Goal: Task Accomplishment & Management: Complete application form

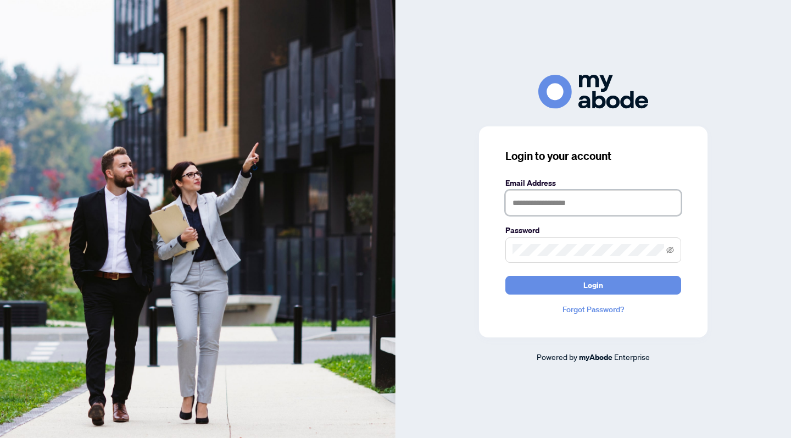
type input "**********"
click at [593, 285] on button "Login" at bounding box center [593, 285] width 176 height 19
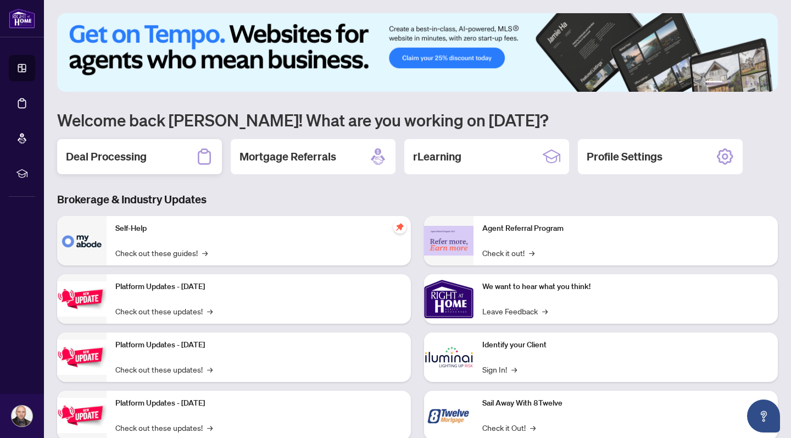
click at [106, 158] on h2 "Deal Processing" at bounding box center [106, 156] width 81 height 15
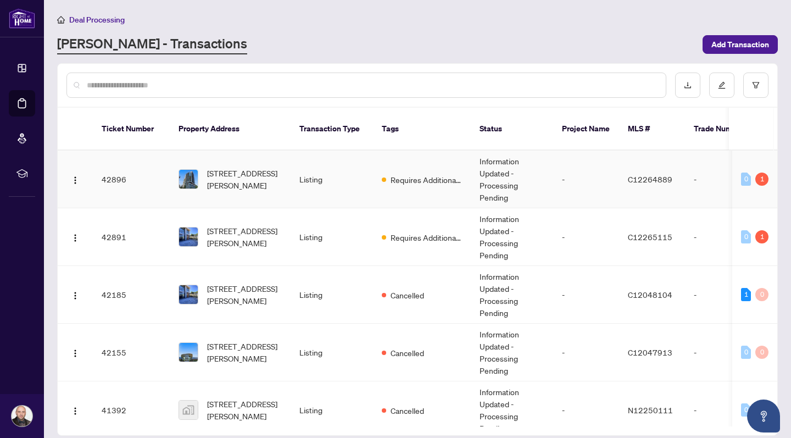
click at [284, 165] on td "[STREET_ADDRESS][PERSON_NAME]" at bounding box center [230, 180] width 121 height 58
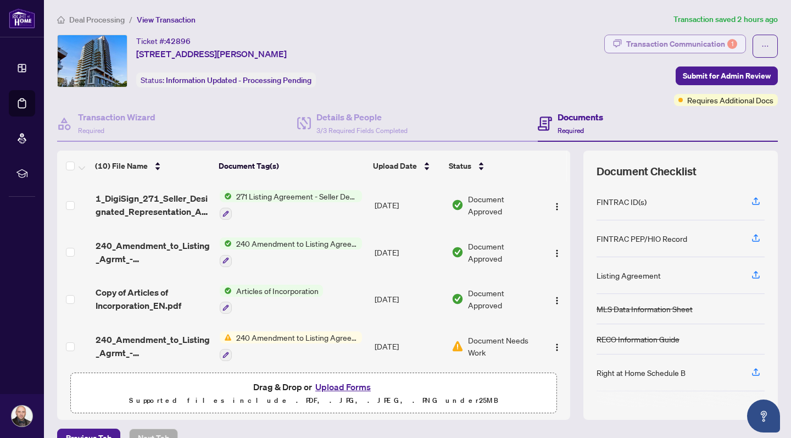
click at [670, 44] on div "Transaction Communication 1" at bounding box center [681, 44] width 111 height 18
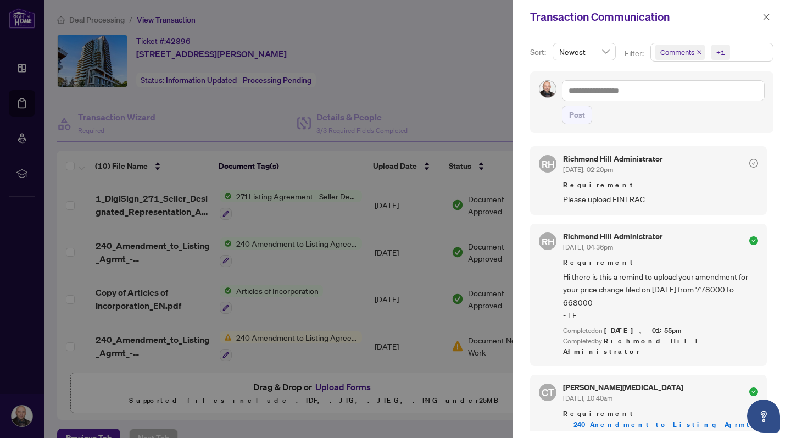
click at [460, 72] on div at bounding box center [395, 219] width 791 height 438
click at [766, 13] on icon "close" at bounding box center [766, 17] width 8 height 8
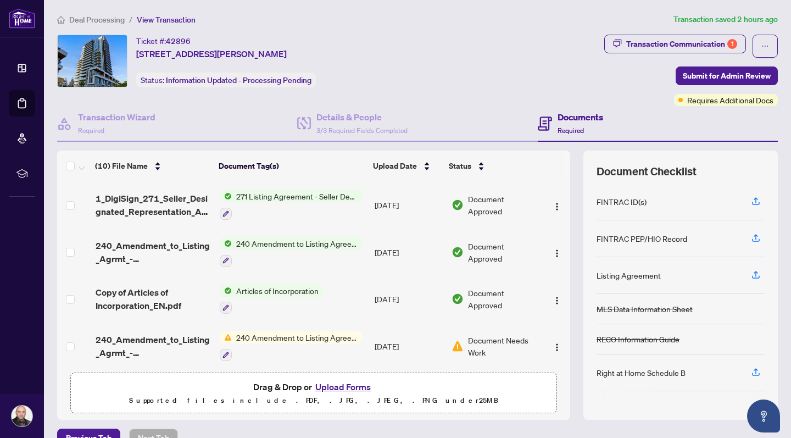
click at [348, 388] on button "Upload Forms" at bounding box center [343, 387] width 62 height 14
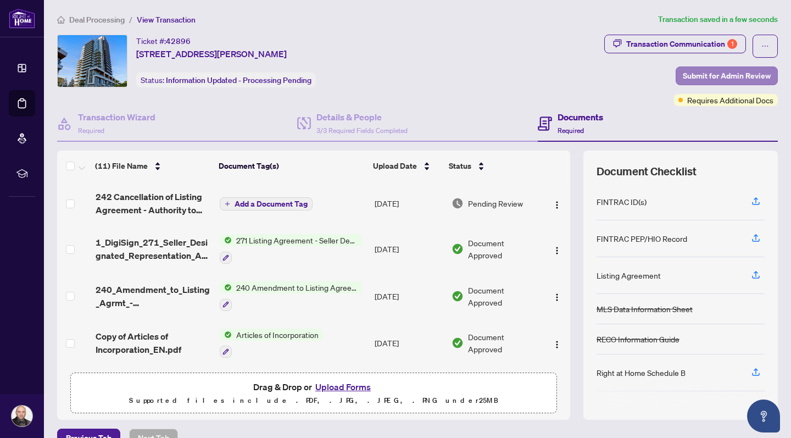
click at [721, 73] on span "Submit for Admin Review" at bounding box center [727, 76] width 88 height 18
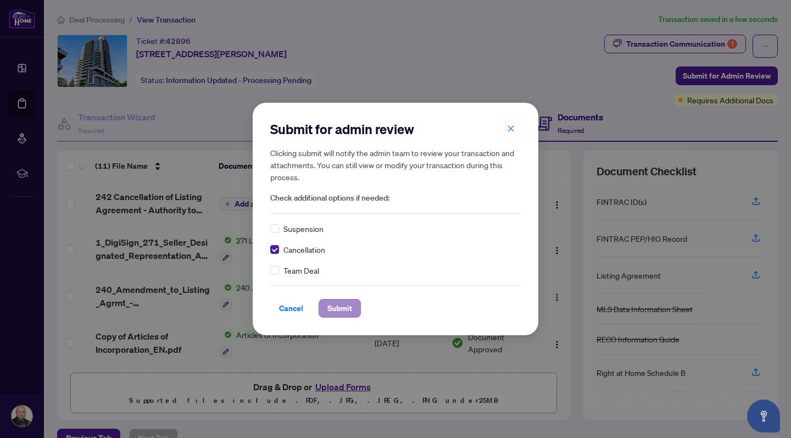
click at [346, 309] on span "Submit" at bounding box center [339, 308] width 25 height 18
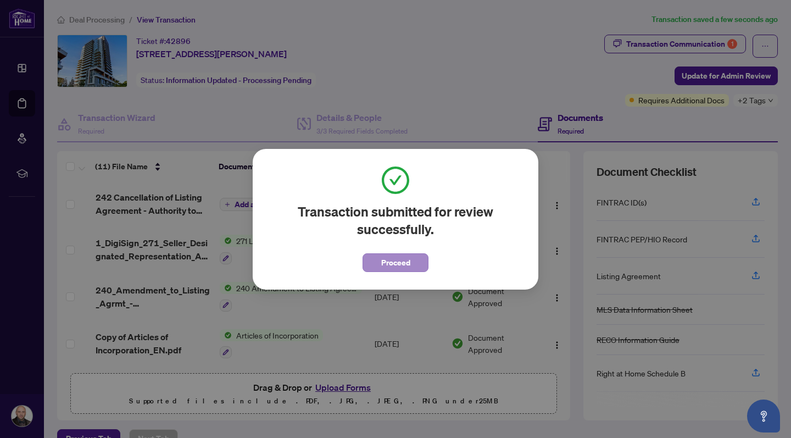
click at [394, 263] on span "Proceed" at bounding box center [395, 263] width 29 height 18
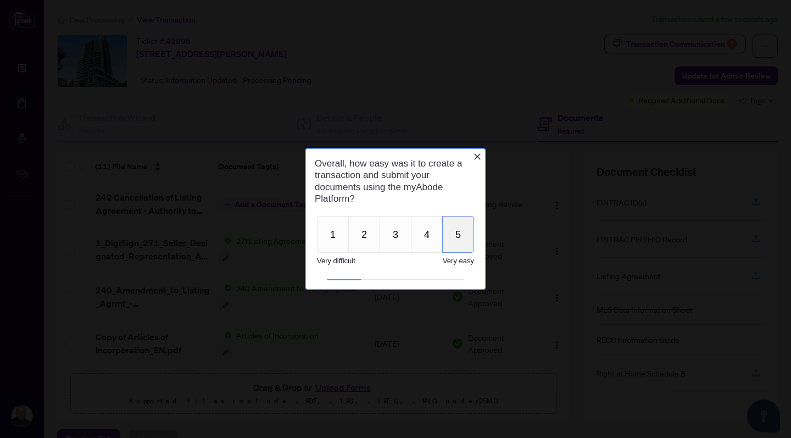
click at [464, 237] on button "5" at bounding box center [458, 234] width 32 height 37
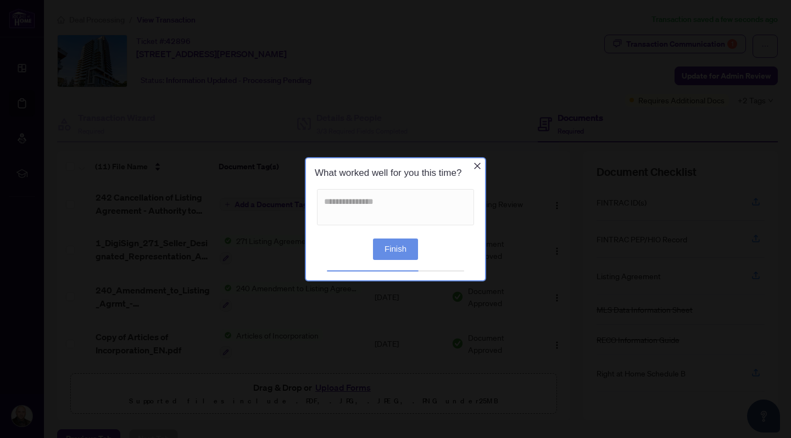
click at [402, 246] on button "Finish" at bounding box center [395, 248] width 45 height 21
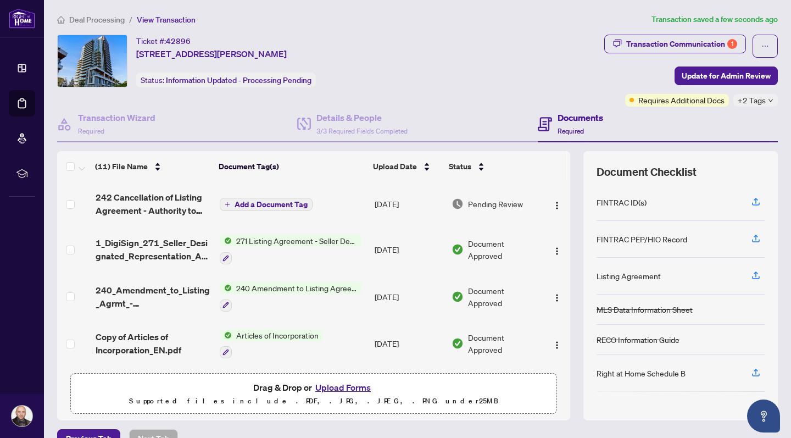
click at [93, 19] on span "Deal Processing" at bounding box center [96, 20] width 55 height 10
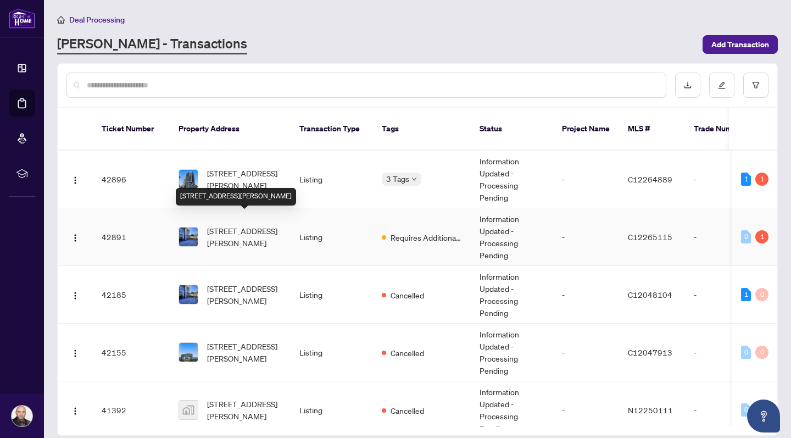
click at [252, 228] on span "[STREET_ADDRESS][PERSON_NAME]" at bounding box center [244, 237] width 75 height 24
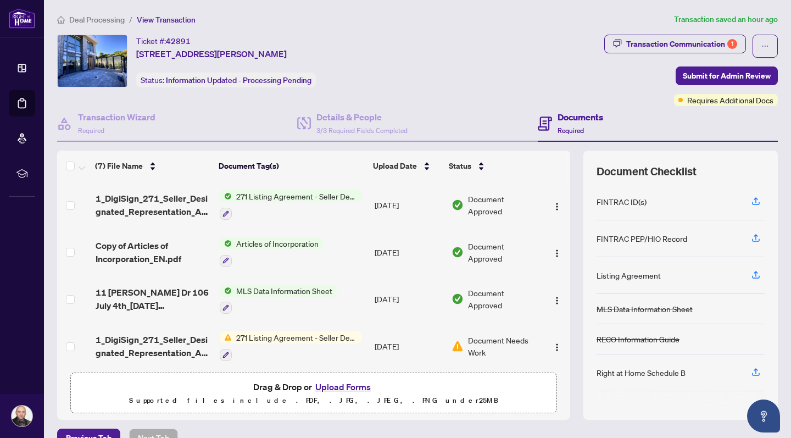
click at [345, 387] on button "Upload Forms" at bounding box center [343, 387] width 62 height 14
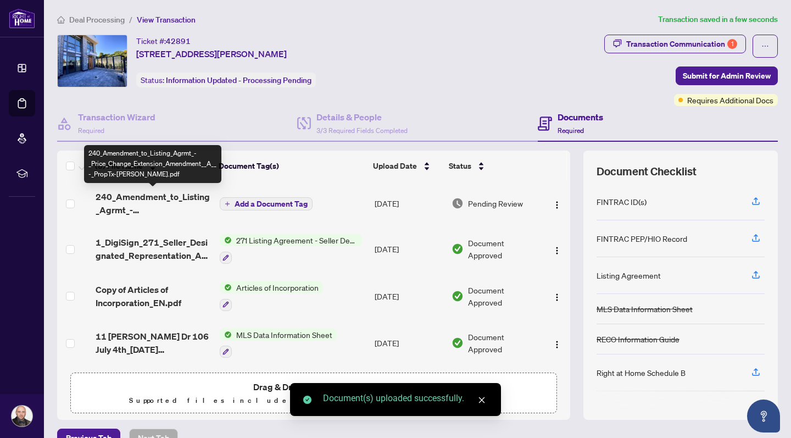
click at [155, 202] on span "240_Amendment_to_Listing_Agrmt_-_Price_Change_Extension_Amendment__A__-_PropTx-…" at bounding box center [153, 203] width 115 height 26
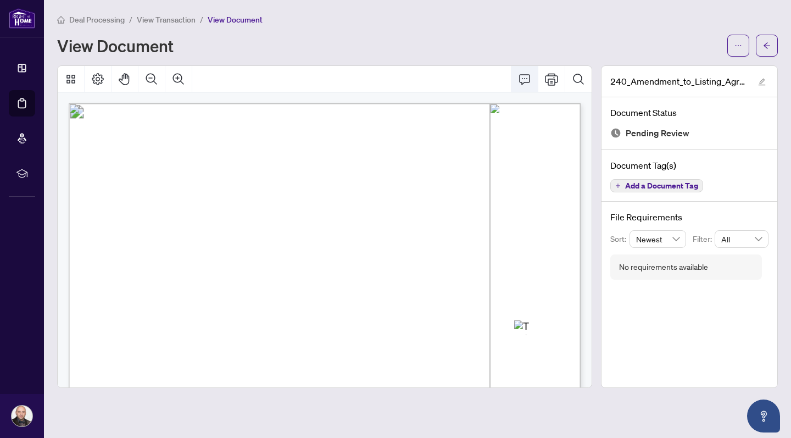
click at [524, 77] on icon "Comment" at bounding box center [524, 79] width 13 height 13
click at [737, 42] on icon "ellipsis" at bounding box center [738, 46] width 8 height 8
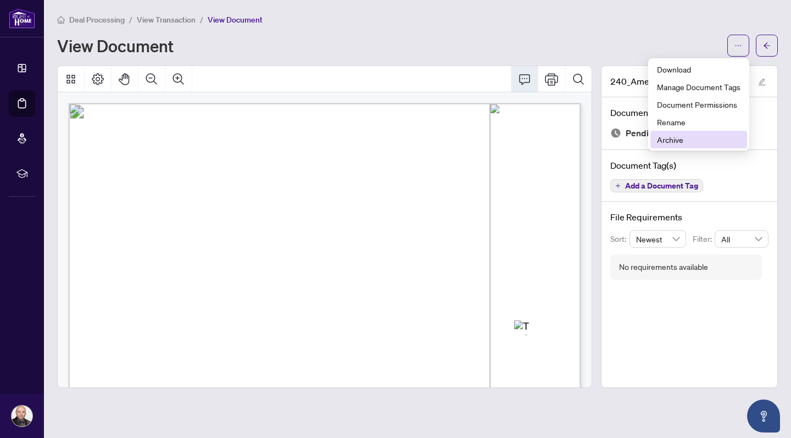
click at [697, 141] on span "Archive" at bounding box center [699, 139] width 84 height 12
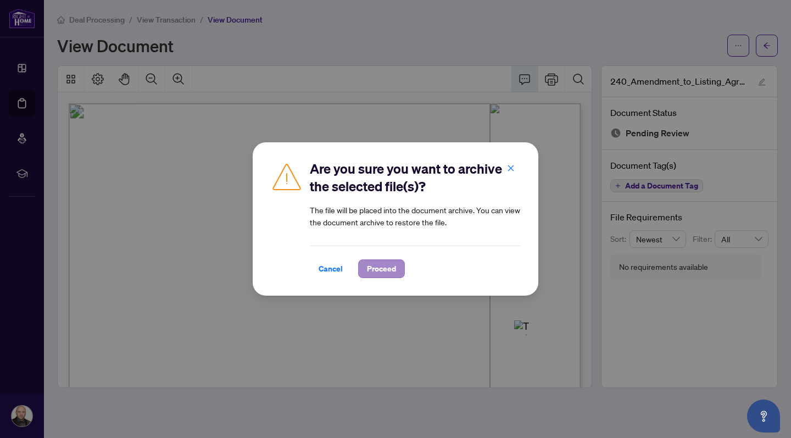
click at [388, 269] on span "Proceed" at bounding box center [381, 269] width 29 height 18
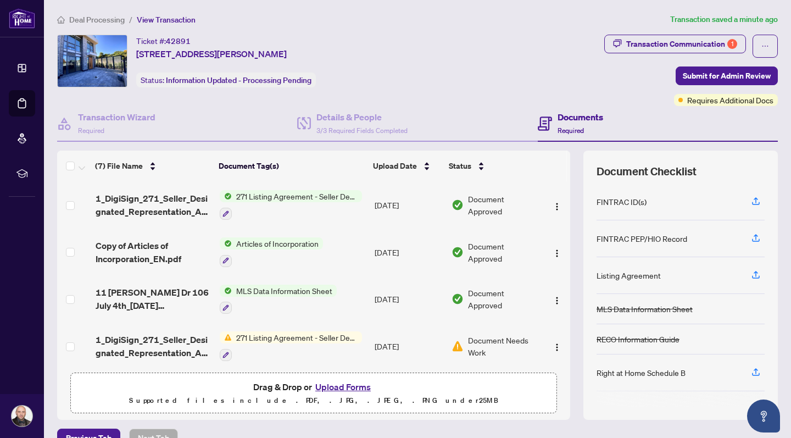
click at [389, 26] on div "Deal Processing / View Transaction Transaction saved a minute ago Ticket #: 428…" at bounding box center [418, 230] width 730 height 434
click at [354, 386] on button "Upload Forms" at bounding box center [343, 387] width 62 height 14
click at [460, 390] on div "Drag & Drop or Upload Forms Supported files include .PDF, .JPG, .JPEG, .PNG und…" at bounding box center [313, 393] width 472 height 27
click at [357, 387] on button "Upload Forms" at bounding box center [343, 387] width 62 height 14
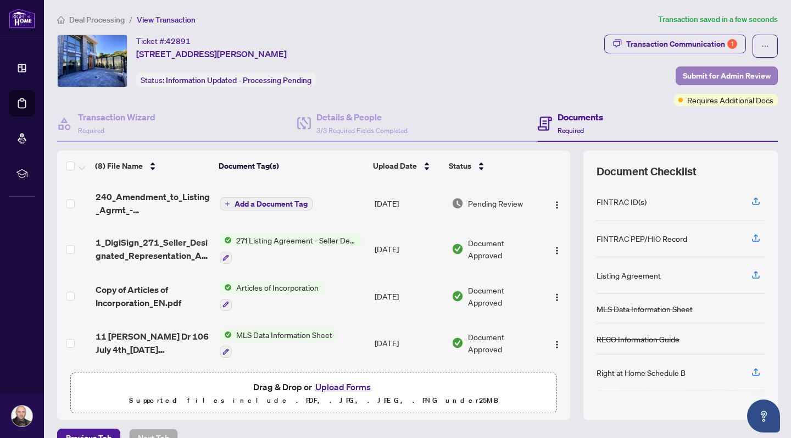
click at [738, 74] on span "Submit for Admin Review" at bounding box center [727, 76] width 88 height 18
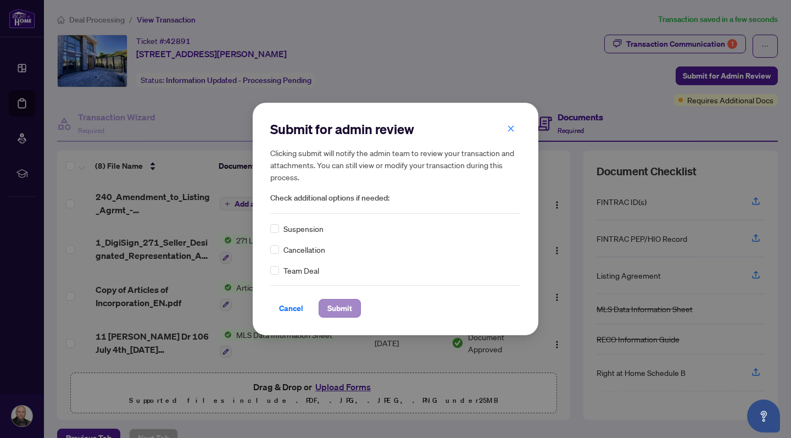
click at [350, 308] on span "Submit" at bounding box center [339, 308] width 25 height 18
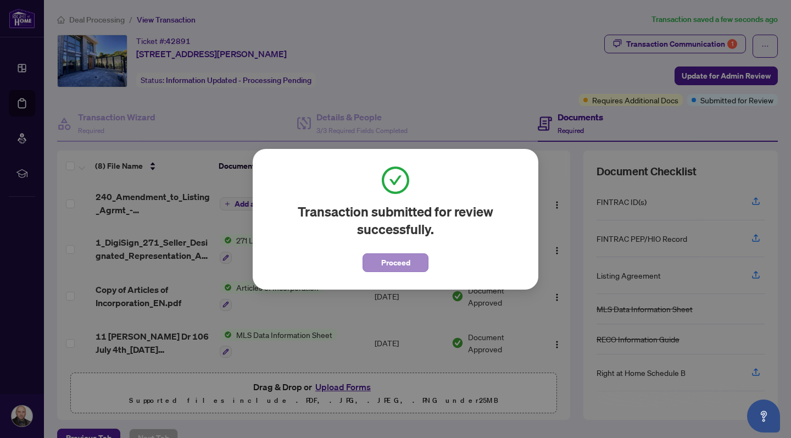
click at [407, 259] on span "Proceed" at bounding box center [395, 263] width 29 height 18
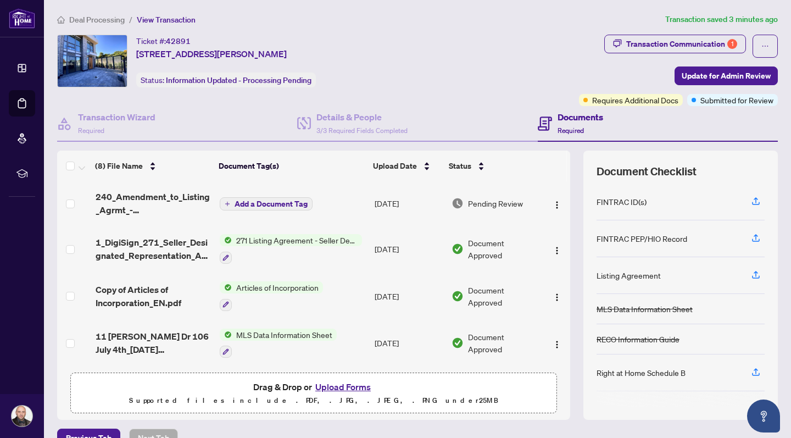
click at [100, 16] on span "Deal Processing" at bounding box center [96, 20] width 55 height 10
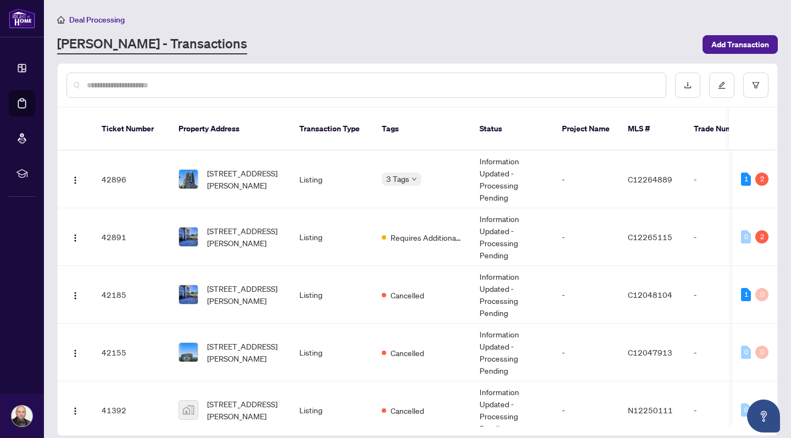
click at [582, 39] on div "[PERSON_NAME] - Transactions" at bounding box center [376, 45] width 639 height 20
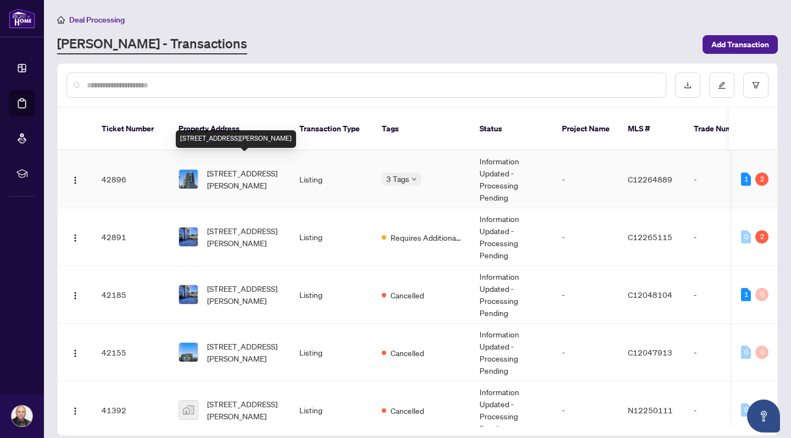
click at [248, 167] on span "[STREET_ADDRESS][PERSON_NAME]" at bounding box center [244, 179] width 75 height 24
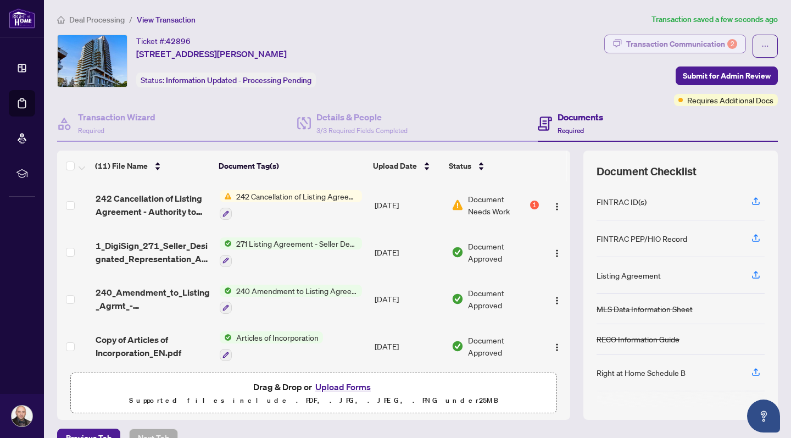
click at [694, 44] on div "Transaction Communication 2" at bounding box center [681, 44] width 111 height 18
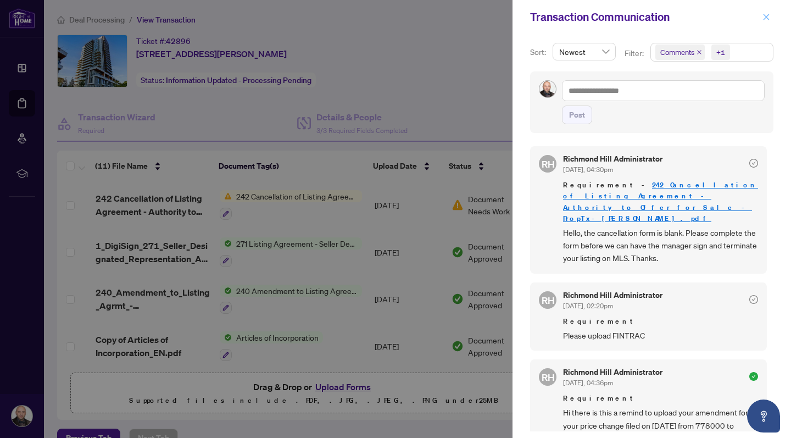
click at [767, 14] on icon "close" at bounding box center [766, 17] width 8 height 8
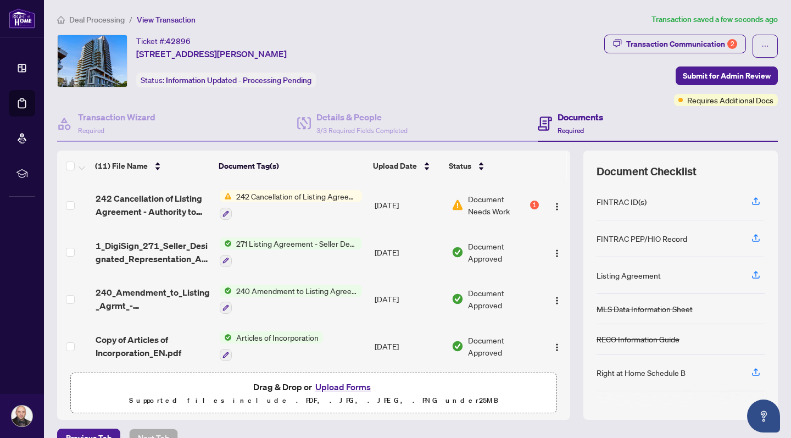
click at [299, 197] on span "242 Cancellation of Listing Agreement - Authority to Offer for Sale" at bounding box center [297, 196] width 130 height 12
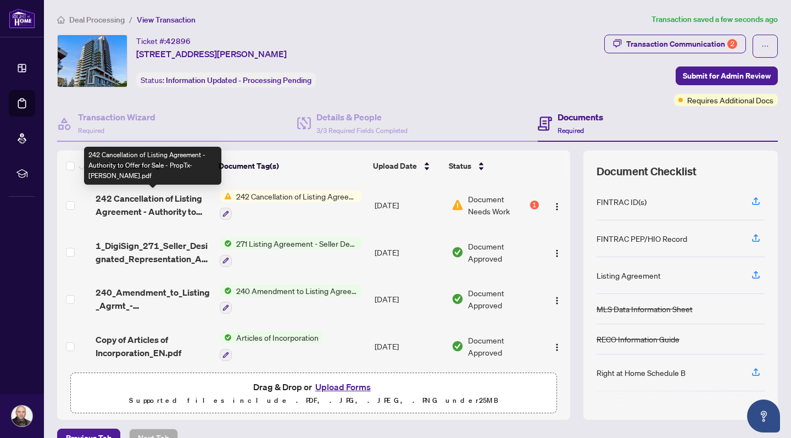
click at [165, 201] on span "242 Cancellation of Listing Agreement - Authority to Offer for Sale - PropTx-[P…" at bounding box center [153, 205] width 115 height 26
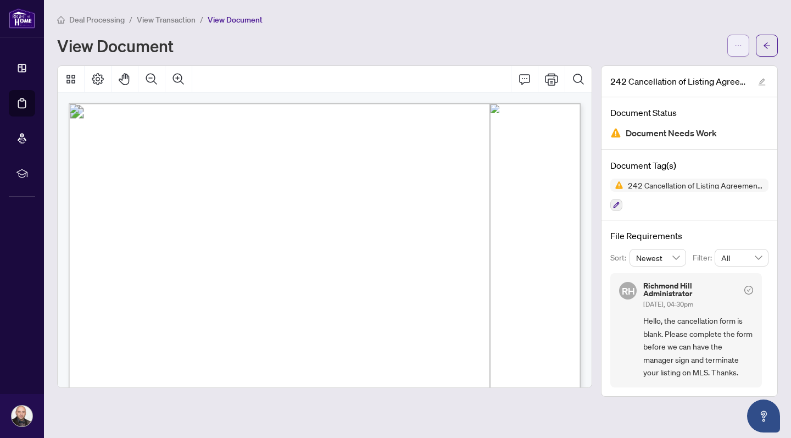
click at [742, 46] on button "button" at bounding box center [738, 46] width 22 height 22
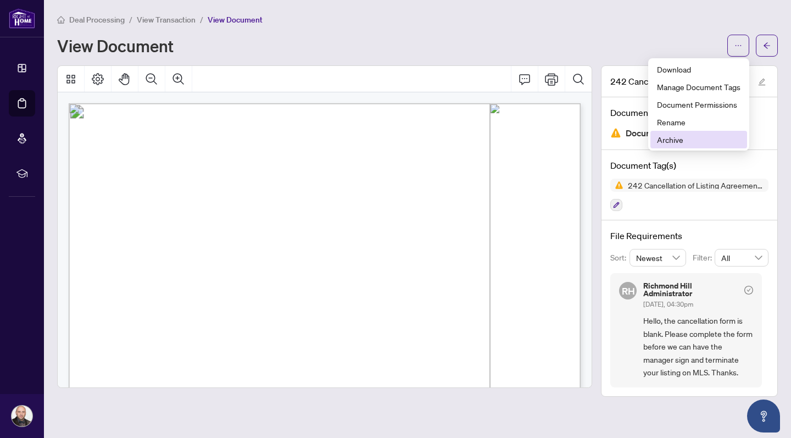
click at [684, 142] on span "Archive" at bounding box center [699, 139] width 84 height 12
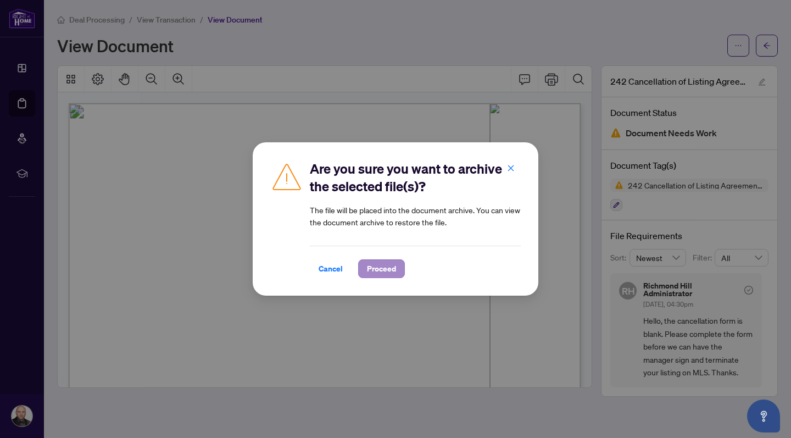
click at [384, 270] on span "Proceed" at bounding box center [381, 269] width 29 height 18
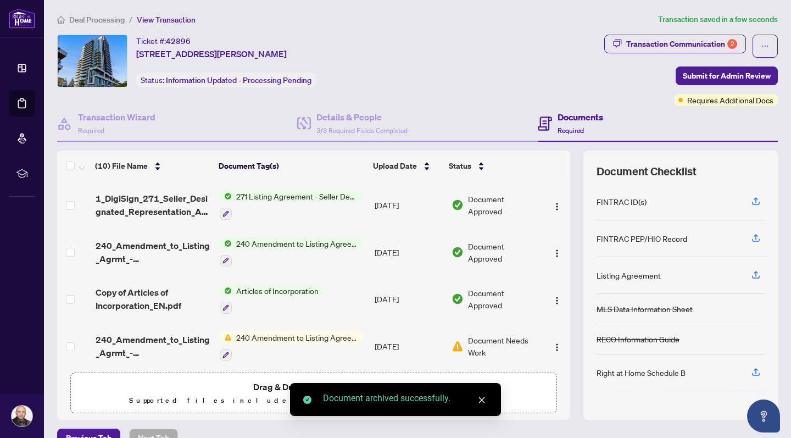
click at [481, 400] on icon "close" at bounding box center [482, 400] width 8 height 8
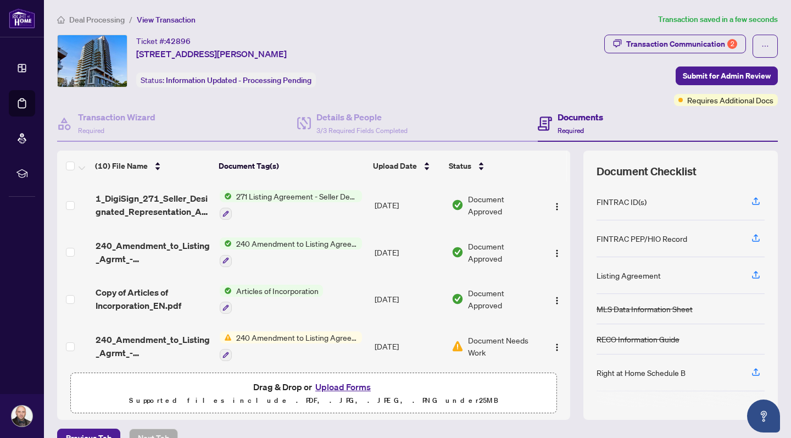
click at [358, 388] on button "Upload Forms" at bounding box center [343, 387] width 62 height 14
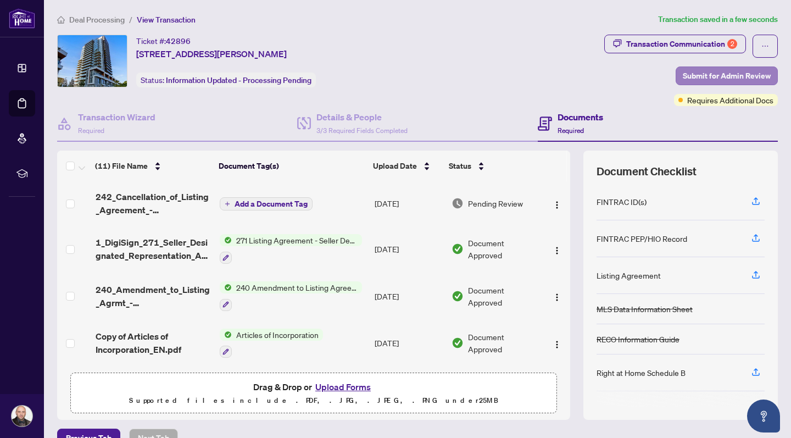
click at [734, 74] on span "Submit for Admin Review" at bounding box center [727, 76] width 88 height 18
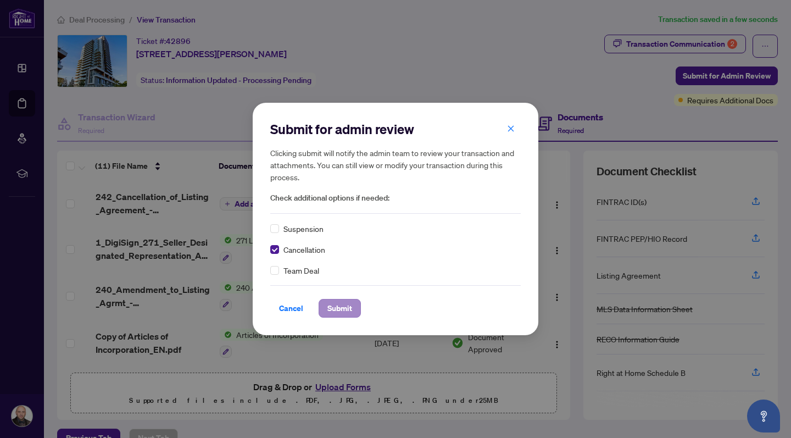
click at [349, 308] on span "Submit" at bounding box center [339, 308] width 25 height 18
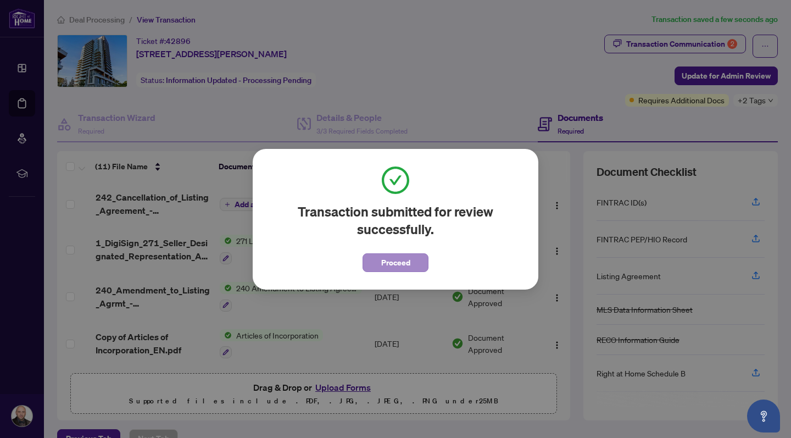
click at [408, 261] on span "Proceed" at bounding box center [395, 263] width 29 height 18
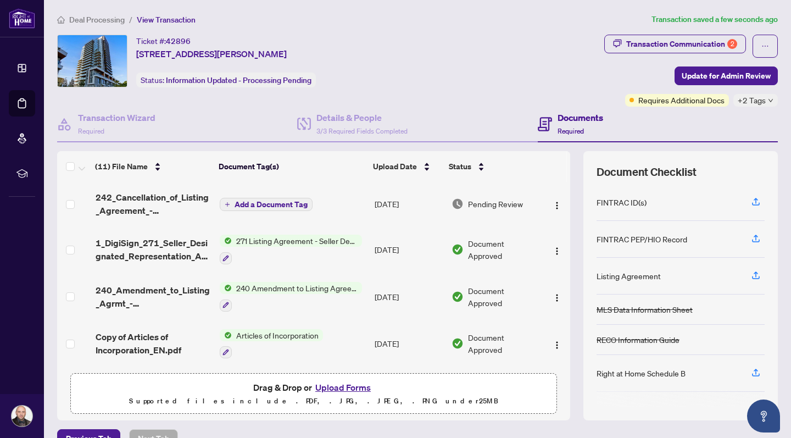
click at [93, 16] on span "Deal Processing" at bounding box center [96, 20] width 55 height 10
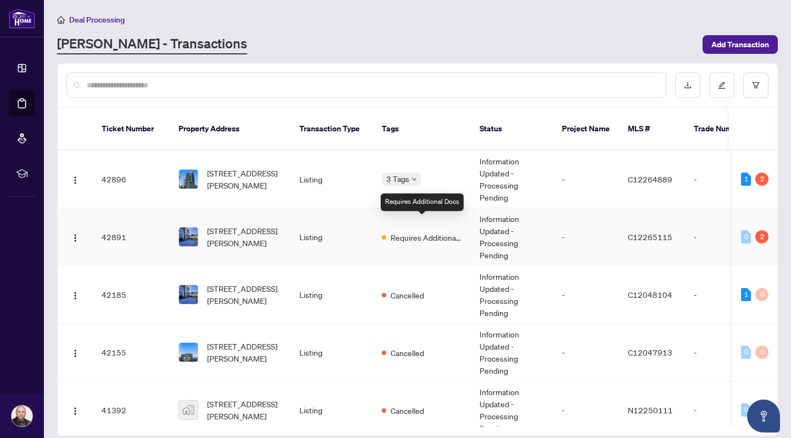
click at [408, 231] on span "Requires Additional Docs" at bounding box center [426, 237] width 71 height 12
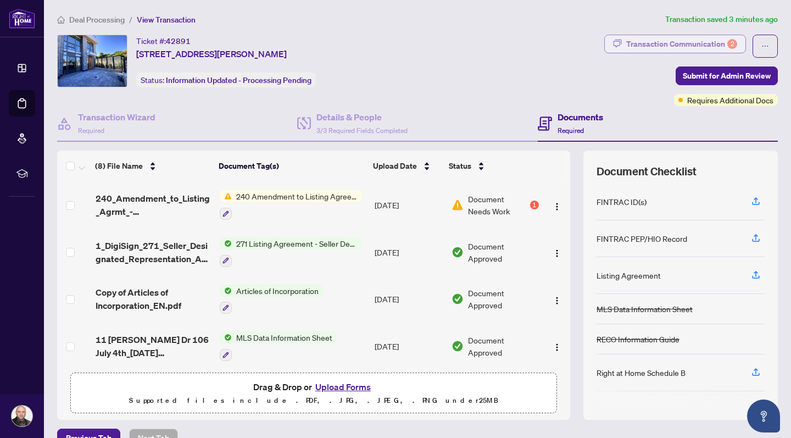
click at [685, 41] on div "Transaction Communication 2" at bounding box center [681, 44] width 111 height 18
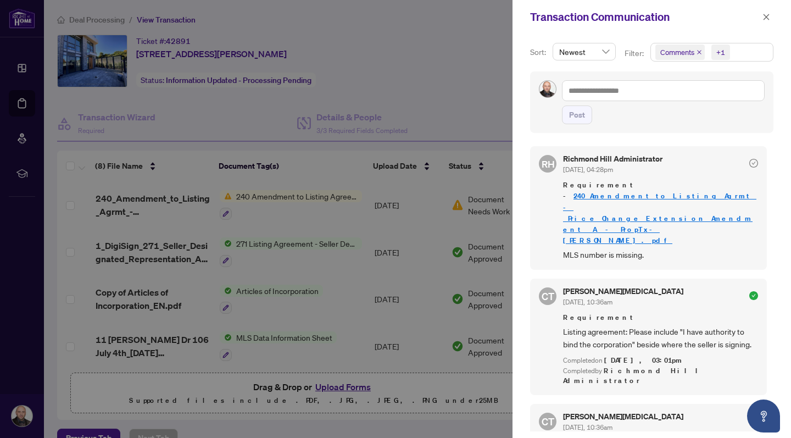
click at [442, 190] on div at bounding box center [395, 219] width 791 height 438
click at [315, 200] on div at bounding box center [395, 219] width 791 height 438
click at [447, 209] on div at bounding box center [395, 219] width 791 height 438
click at [643, 191] on span "Requirement - 240_Amendment_to_Listing_Agrmt_-_Price_Change_Extension_Amendment…" at bounding box center [660, 213] width 195 height 66
click at [769, 16] on icon "close" at bounding box center [766, 17] width 8 height 8
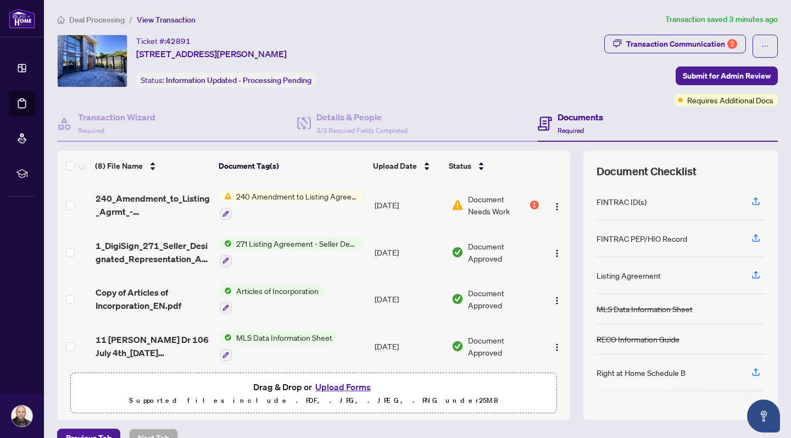
click at [318, 197] on span "240 Amendment to Listing Agreement - Authority to Offer for Sale Price Change/E…" at bounding box center [297, 196] width 130 height 12
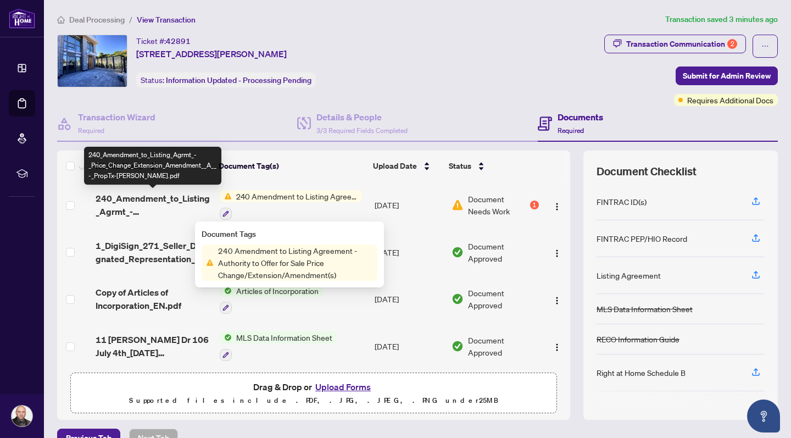
click at [193, 194] on span "240_Amendment_to_Listing_Agrmt_-_Price_Change_Extension_Amendment__A__-_PropTx-…" at bounding box center [153, 205] width 115 height 26
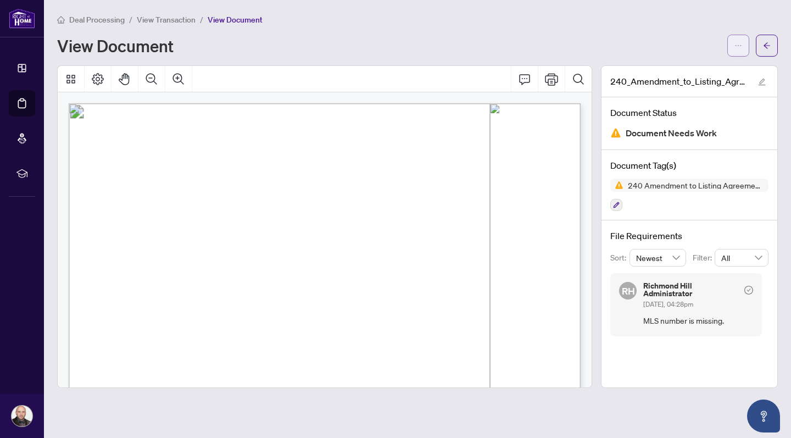
click at [738, 43] on icon "ellipsis" at bounding box center [738, 46] width 8 height 8
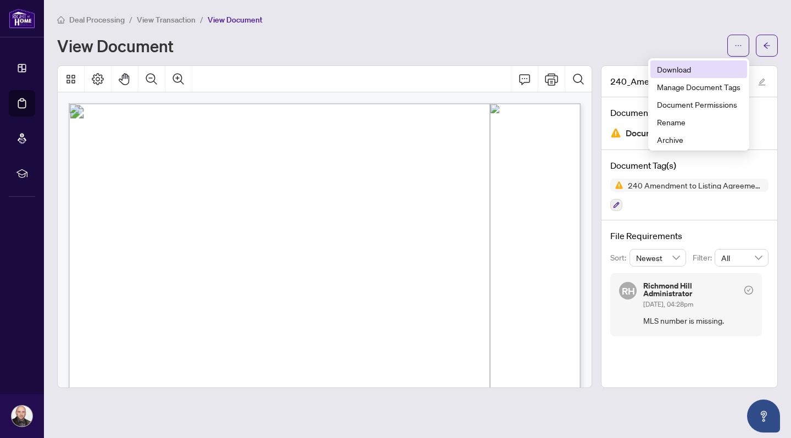
click at [704, 68] on span "Download" at bounding box center [699, 69] width 84 height 12
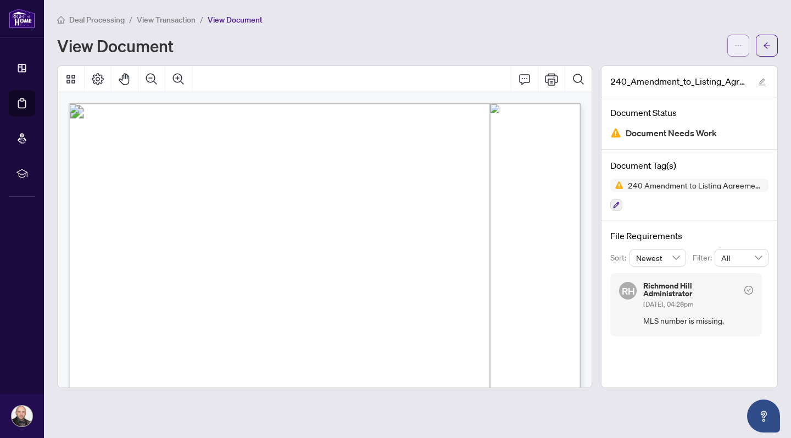
click at [737, 40] on span "button" at bounding box center [738, 46] width 8 height 18
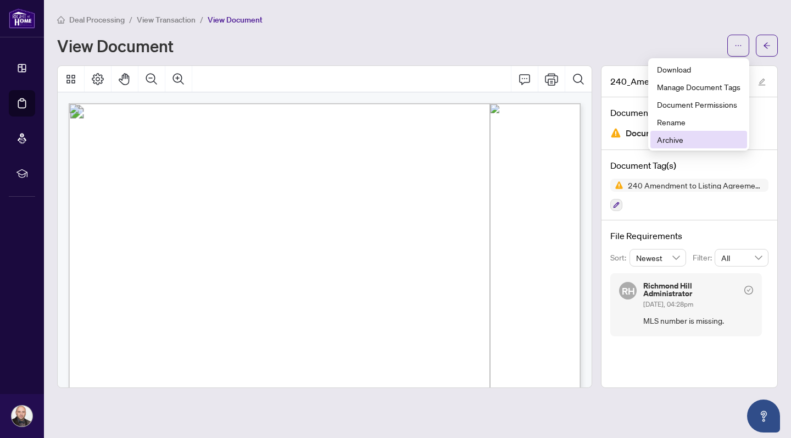
click at [685, 139] on span "Archive" at bounding box center [699, 139] width 84 height 12
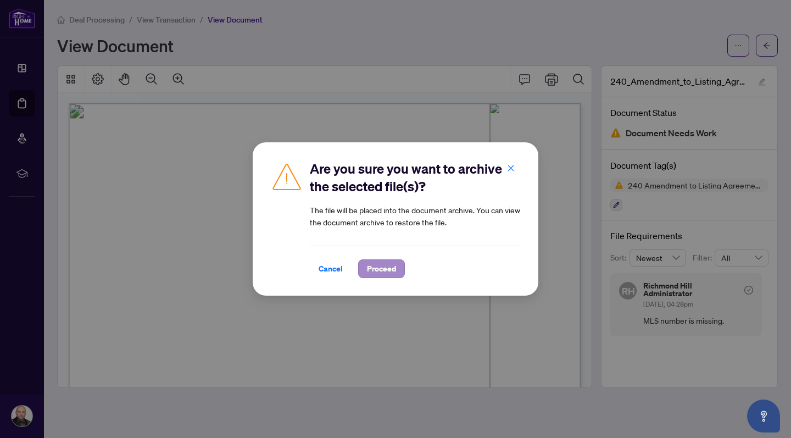
click at [388, 265] on span "Proceed" at bounding box center [381, 269] width 29 height 18
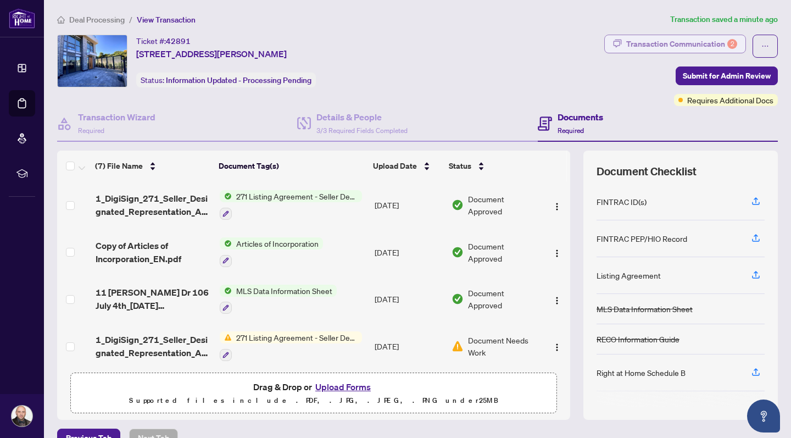
click at [677, 43] on div "Transaction Communication 2" at bounding box center [681, 44] width 111 height 18
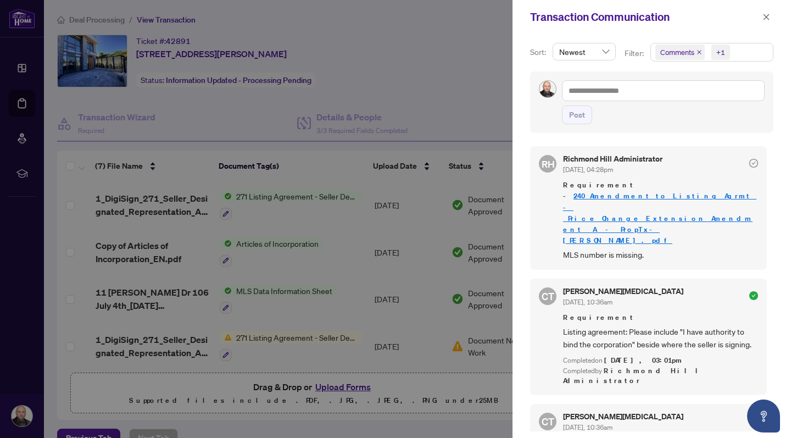
click at [402, 73] on div at bounding box center [395, 219] width 791 height 438
click at [767, 16] on icon "close" at bounding box center [767, 17] width 6 height 6
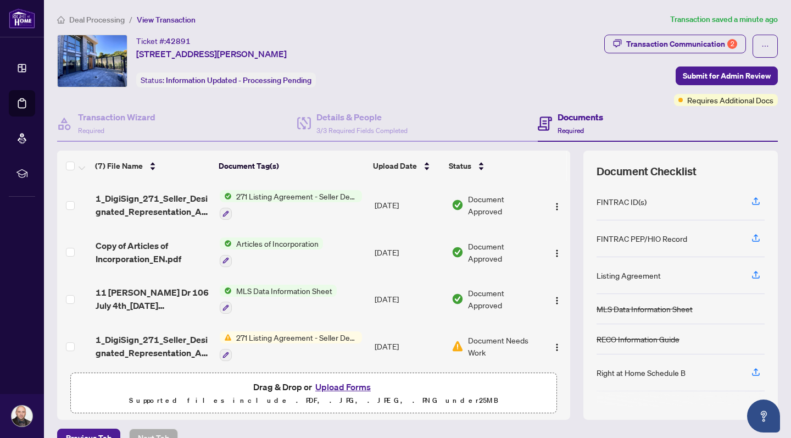
click at [345, 381] on button "Upload Forms" at bounding box center [343, 387] width 62 height 14
click at [408, 59] on div "Ticket #: 42891 [STREET_ADDRESS][PERSON_NAME] Status: Information Updated - Pro…" at bounding box center [328, 61] width 543 height 53
click at [347, 388] on button "Upload Forms" at bounding box center [343, 387] width 62 height 14
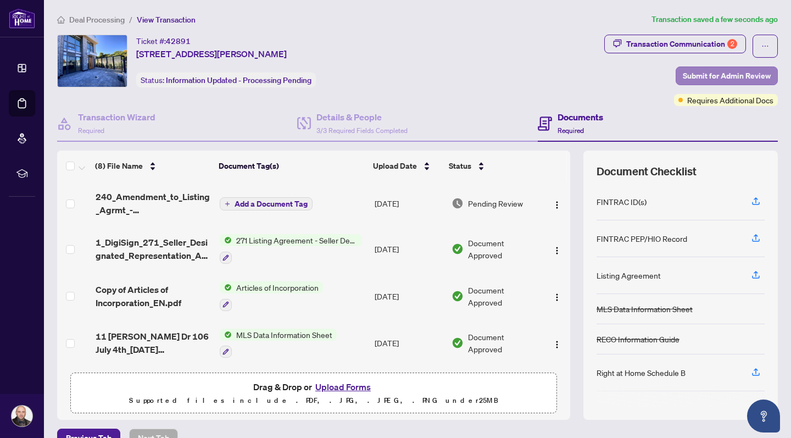
click at [711, 76] on span "Submit for Admin Review" at bounding box center [727, 76] width 88 height 18
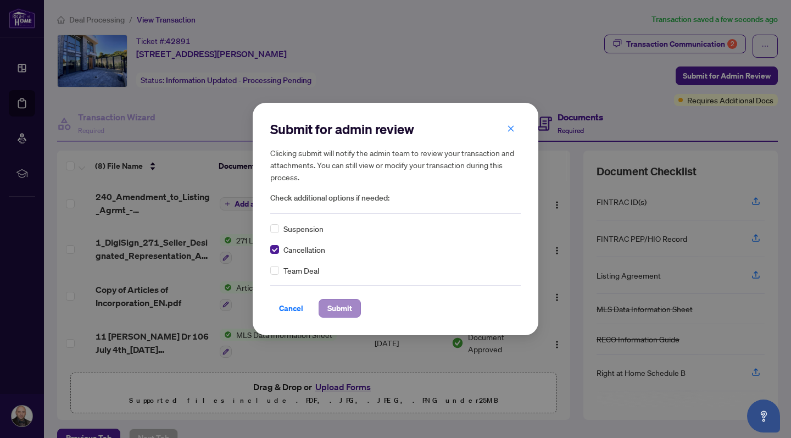
click at [339, 304] on span "Submit" at bounding box center [339, 308] width 25 height 18
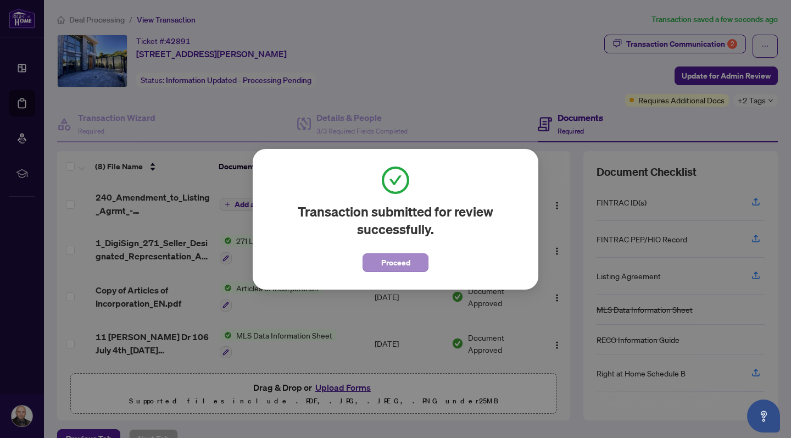
click at [413, 260] on button "Proceed" at bounding box center [396, 262] width 66 height 19
